Goal: Task Accomplishment & Management: Complete application form

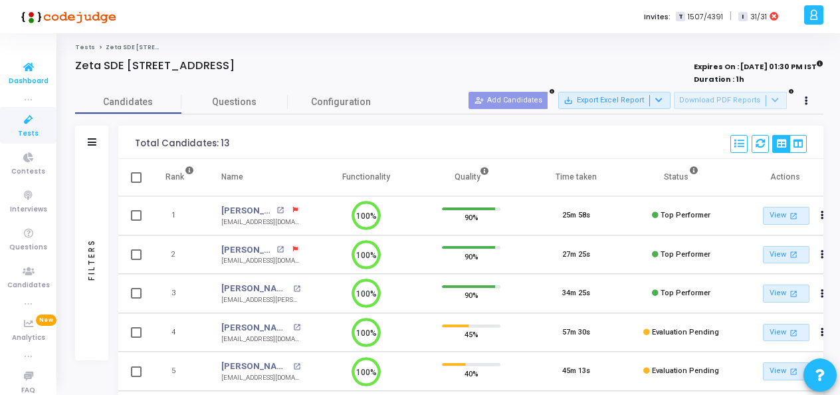
click at [17, 80] on span "Dashboard" at bounding box center [29, 81] width 40 height 11
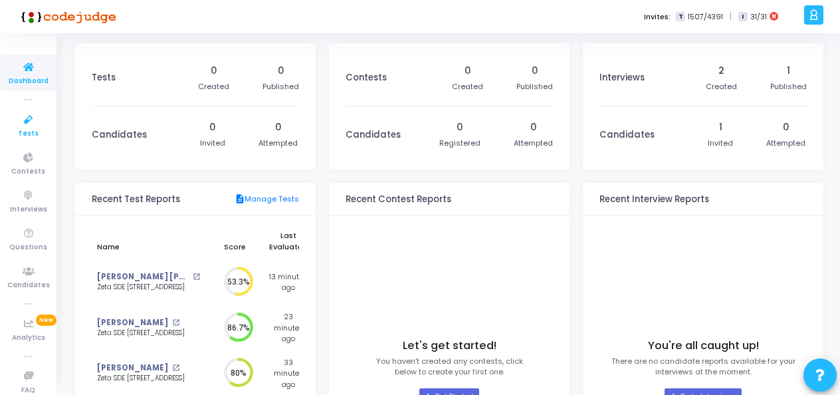
click at [2, 122] on link "Tests" at bounding box center [28, 125] width 56 height 37
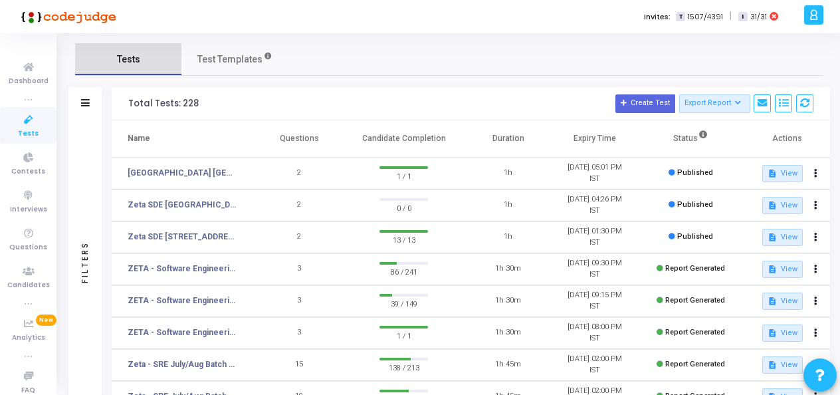
click at [137, 68] on link "Tests" at bounding box center [128, 59] width 106 height 32
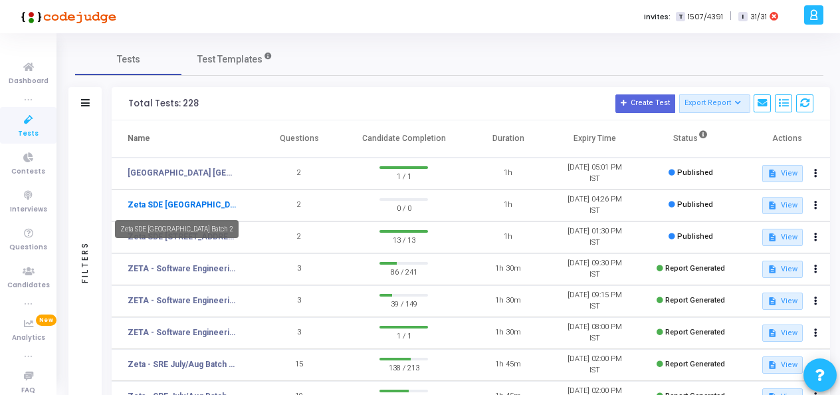
click at [195, 203] on link "Zeta SDE [GEOGRAPHIC_DATA] Batch 2" at bounding box center [182, 205] width 109 height 12
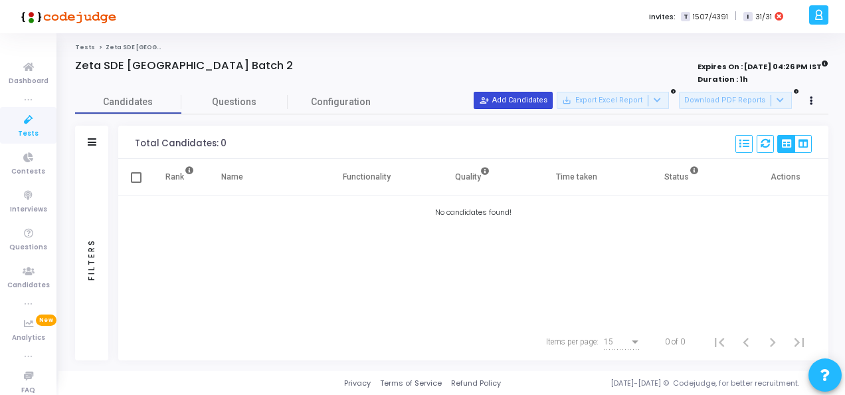
click at [519, 97] on button "person_add_alt Add Candidates" at bounding box center [513, 100] width 79 height 17
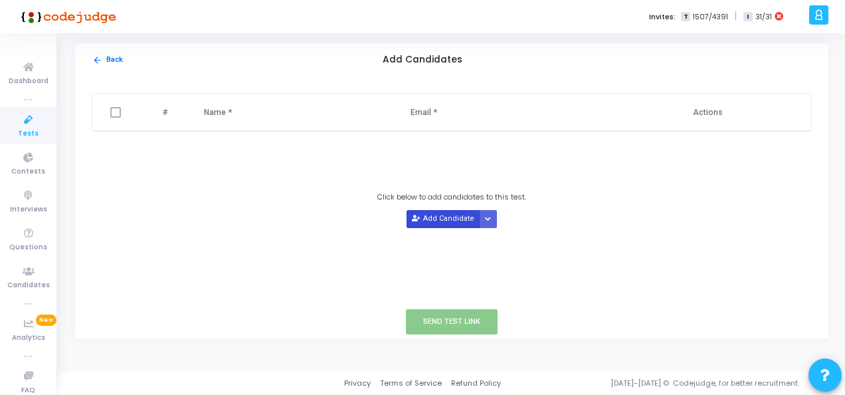
click at [444, 219] on button "Add Candidate" at bounding box center [442, 219] width 73 height 18
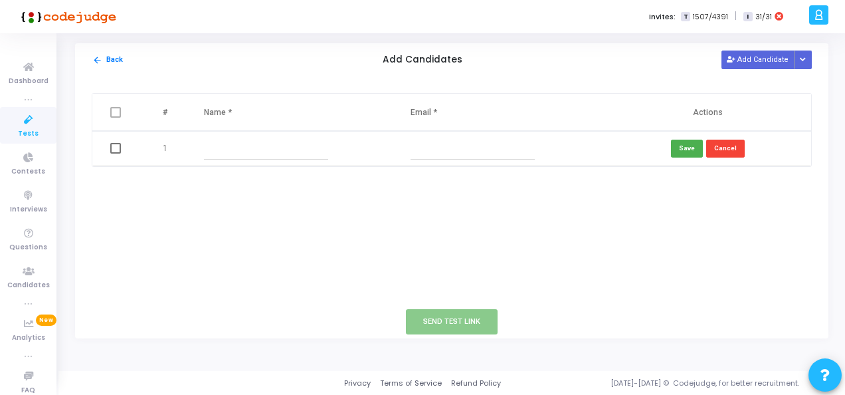
click at [217, 108] on th "Name *" at bounding box center [294, 112] width 207 height 37
click at [219, 110] on th "Name *" at bounding box center [294, 112] width 207 height 37
click at [220, 147] on input "text" at bounding box center [266, 148] width 124 height 22
paste input "[DEMOGRAPHIC_DATA][PERSON_NAME][DEMOGRAPHIC_DATA]"
type input "[DEMOGRAPHIC_DATA][PERSON_NAME][DEMOGRAPHIC_DATA]"
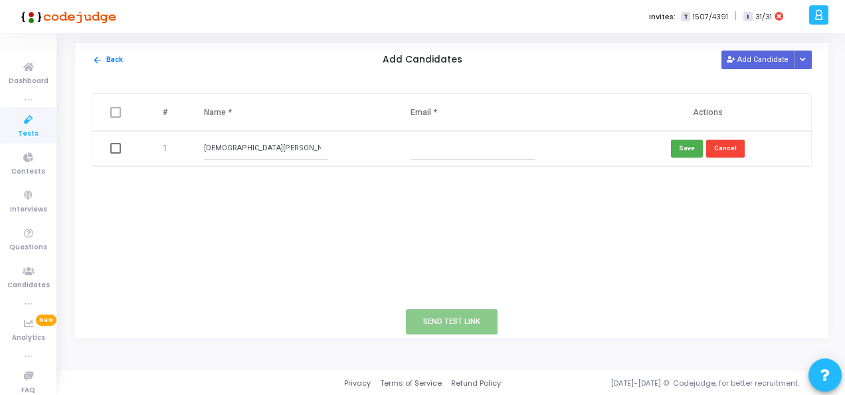
click at [457, 145] on input "text" at bounding box center [472, 148] width 124 height 22
paste input "[EMAIL_ADDRESS][DOMAIN_NAME]"
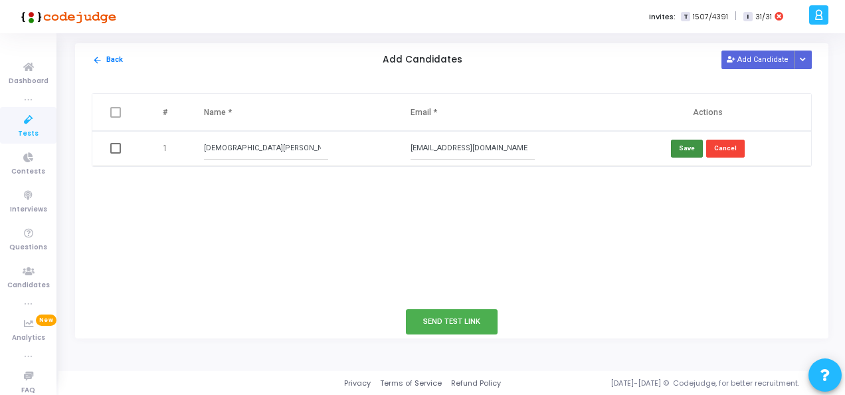
type input "[EMAIL_ADDRESS][DOMAIN_NAME]"
click at [689, 148] on button "Save" at bounding box center [687, 148] width 32 height 18
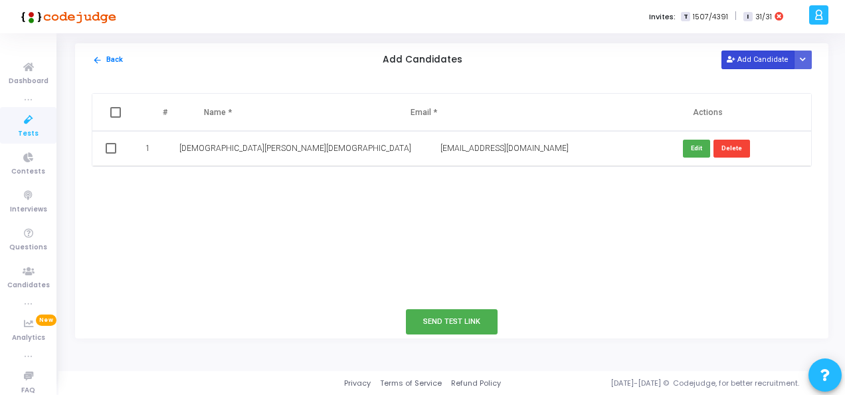
click at [770, 62] on button "Add Candidate" at bounding box center [757, 59] width 73 height 18
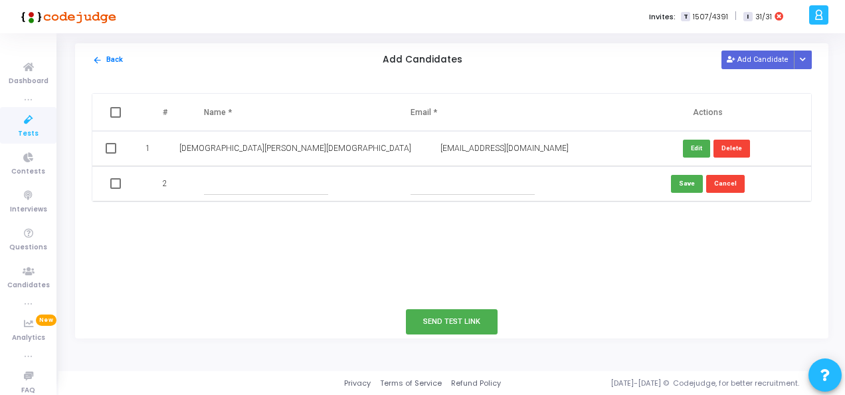
click at [274, 175] on input "text" at bounding box center [266, 184] width 124 height 22
click at [427, 177] on input "text" at bounding box center [472, 184] width 124 height 22
paste input "[EMAIL_ADDRESS][DOMAIN_NAME]"
type input "[EMAIL_ADDRESS][DOMAIN_NAME]"
click at [210, 183] on input "text" at bounding box center [266, 184] width 124 height 22
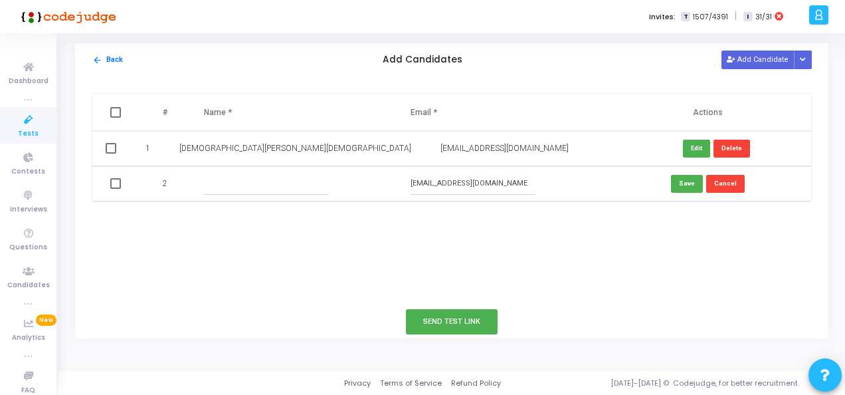
paste input "[PERSON_NAME]"
type input "[PERSON_NAME]"
click at [689, 183] on button "Save" at bounding box center [687, 184] width 32 height 18
click at [456, 325] on button "Send Test Link" at bounding box center [452, 321] width 92 height 25
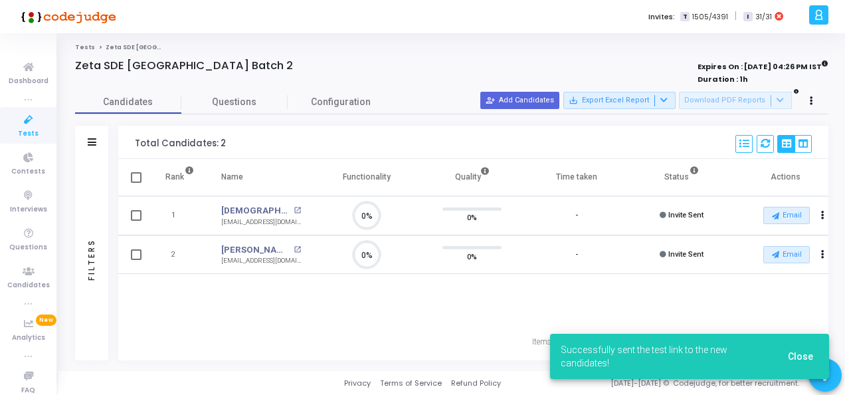
scroll to position [28, 33]
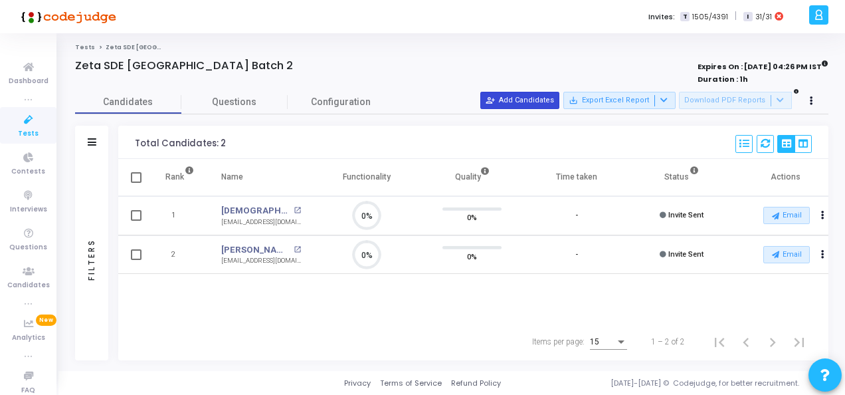
click at [543, 105] on button "person_add_alt Add Candidates" at bounding box center [519, 100] width 79 height 17
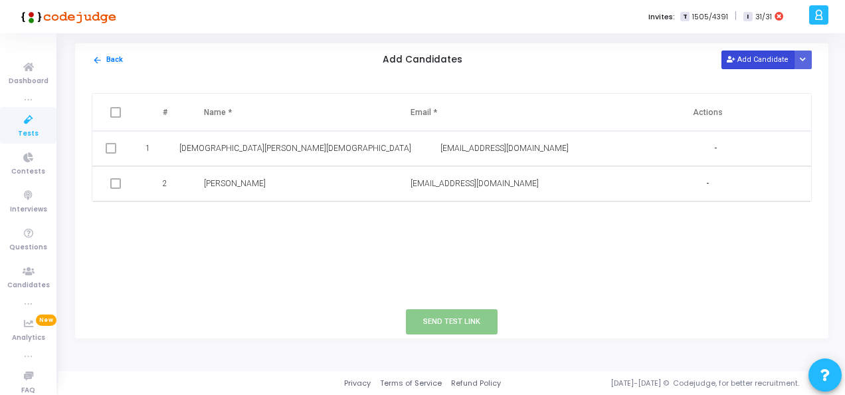
click at [761, 56] on button "Add Candidate" at bounding box center [757, 59] width 73 height 18
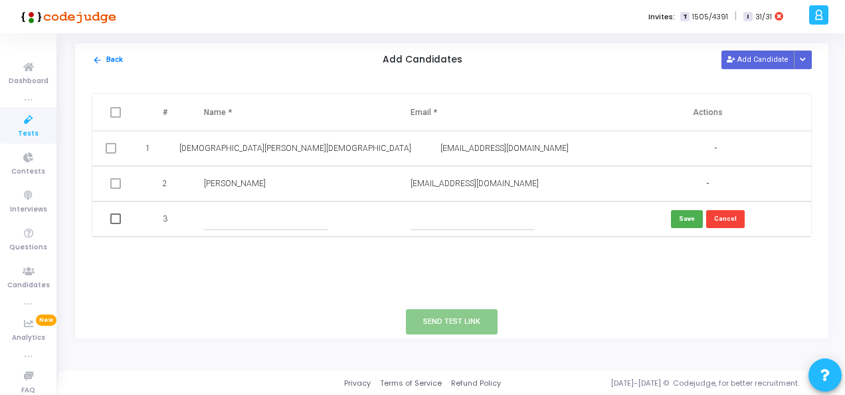
click at [454, 226] on input "text" at bounding box center [472, 219] width 124 height 22
paste input "[EMAIL_ADDRESS][DOMAIN_NAME]"
type input "[EMAIL_ADDRESS][DOMAIN_NAME]"
click at [289, 215] on input "text" at bounding box center [266, 219] width 124 height 22
paste input "[PERSON_NAME] [PERSON_NAME]"
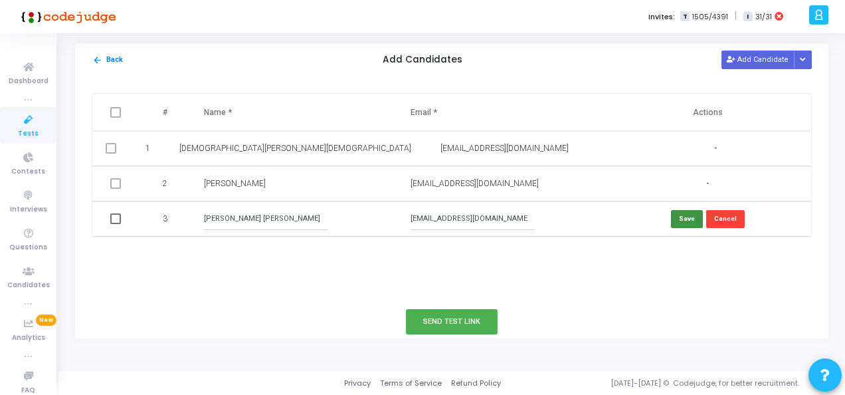
type input "[PERSON_NAME] [PERSON_NAME]"
click at [687, 220] on button "Save" at bounding box center [687, 219] width 32 height 18
click at [463, 317] on button "Send Test Link" at bounding box center [452, 321] width 92 height 25
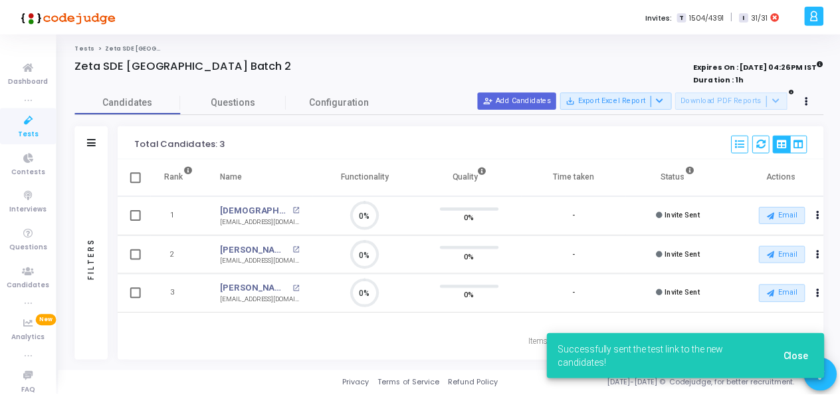
scroll to position [6, 5]
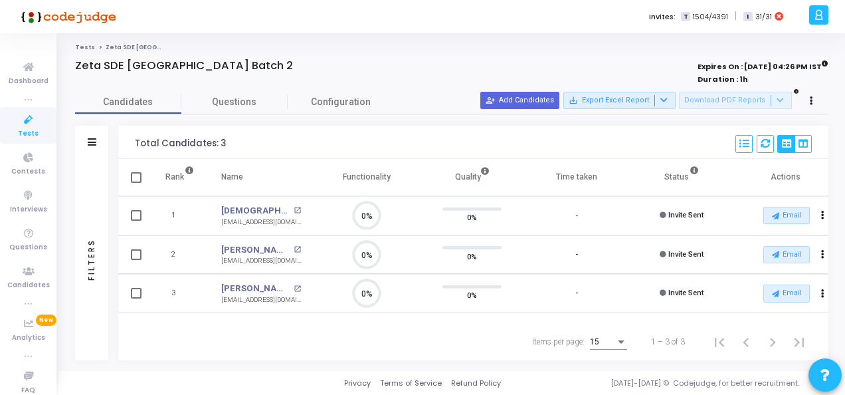
click at [25, 126] on icon at bounding box center [29, 120] width 28 height 17
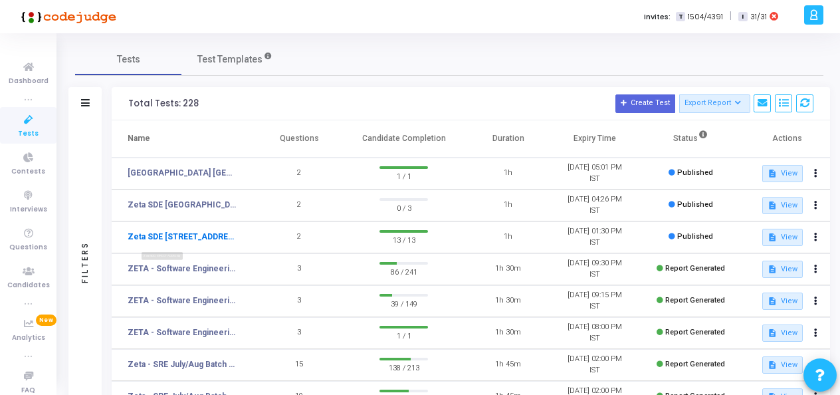
click at [200, 234] on link "Zeta SDE [STREET_ADDRESS]" at bounding box center [182, 236] width 109 height 12
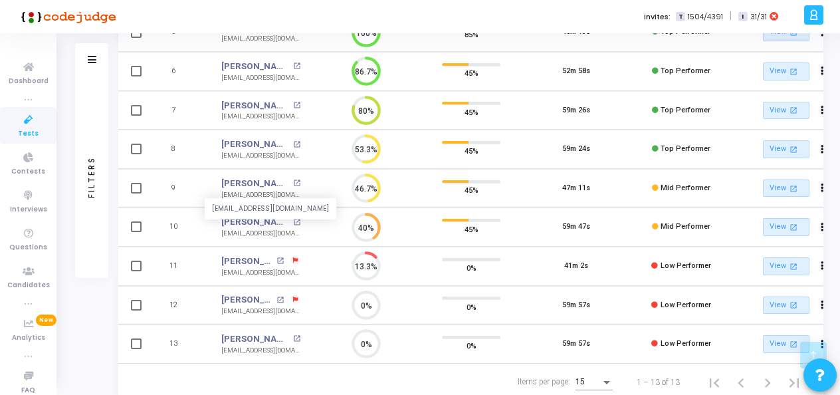
scroll to position [378, 0]
